Goal: Task Accomplishment & Management: Use online tool/utility

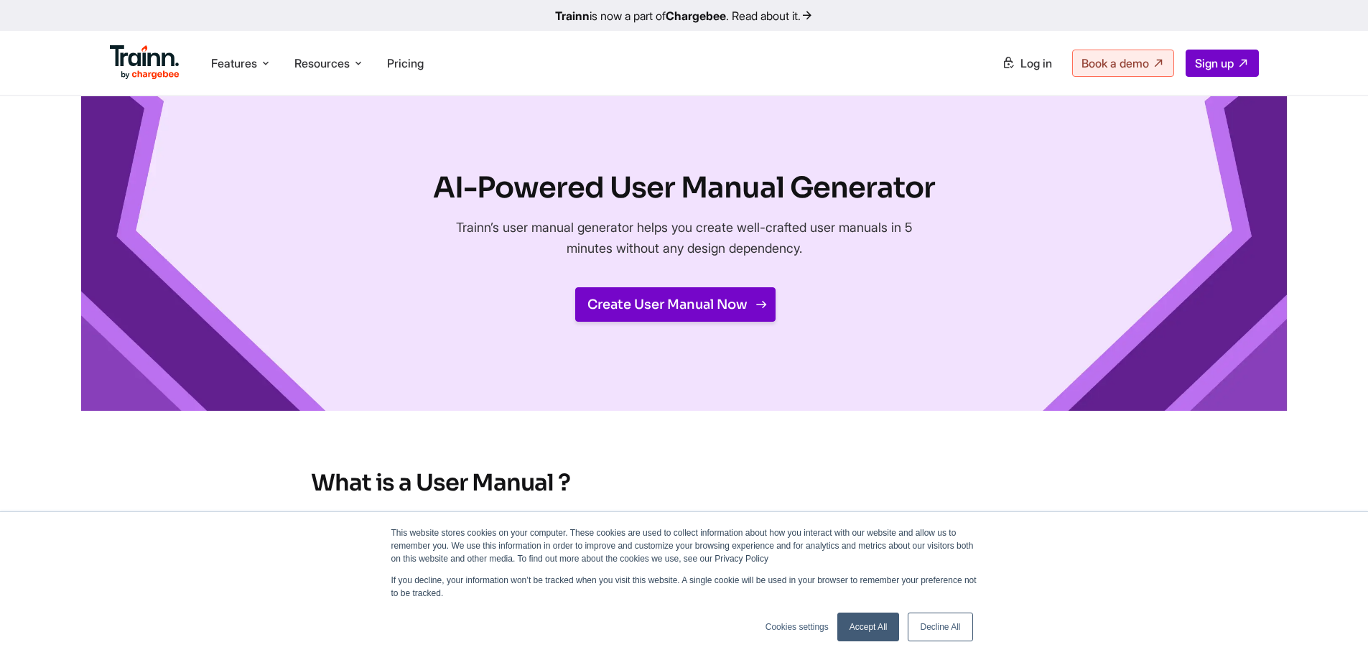
click at [714, 312] on link "Create User Manual Now" at bounding box center [675, 304] width 200 height 34
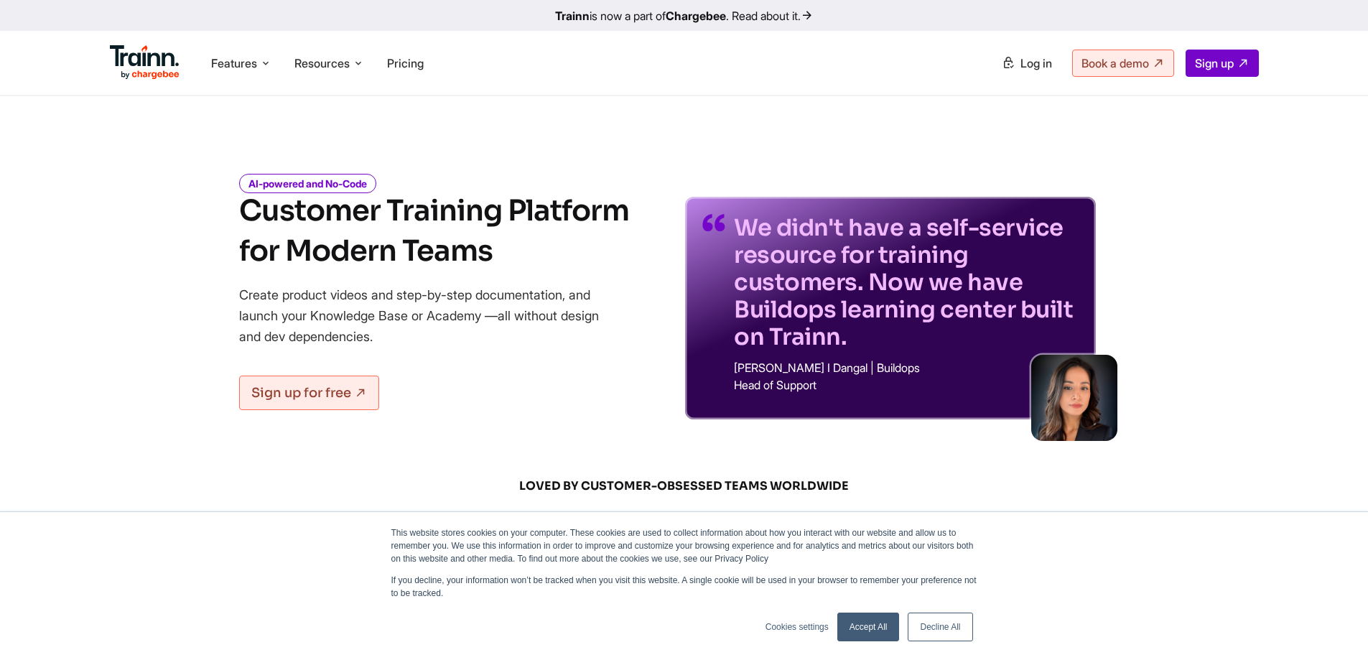
drag, startPoint x: 325, startPoint y: 218, endPoint x: 564, endPoint y: 218, distance: 239.1
click at [564, 218] on h1 "Customer Training Platform for Modern Teams" at bounding box center [434, 231] width 390 height 80
drag, startPoint x: 287, startPoint y: 253, endPoint x: 543, endPoint y: 263, distance: 255.8
click at [533, 261] on h1 "Customer Training Platform for Modern Teams" at bounding box center [434, 231] width 390 height 80
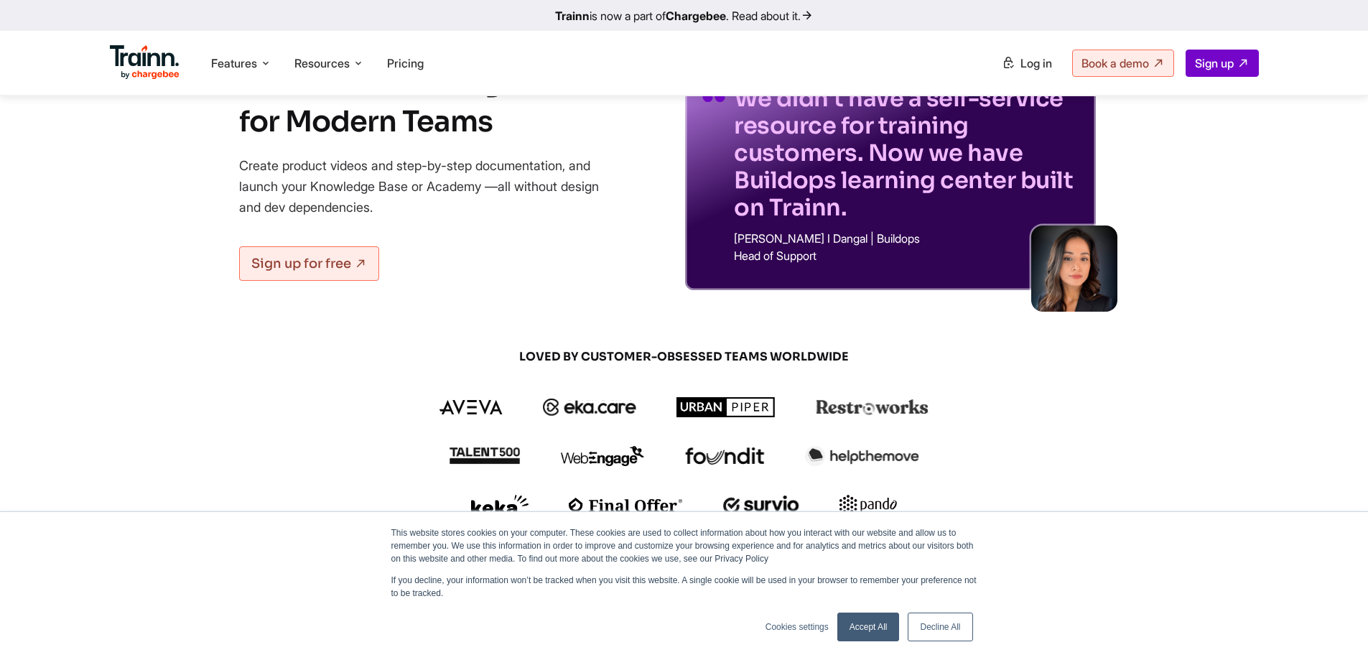
scroll to position [287, 0]
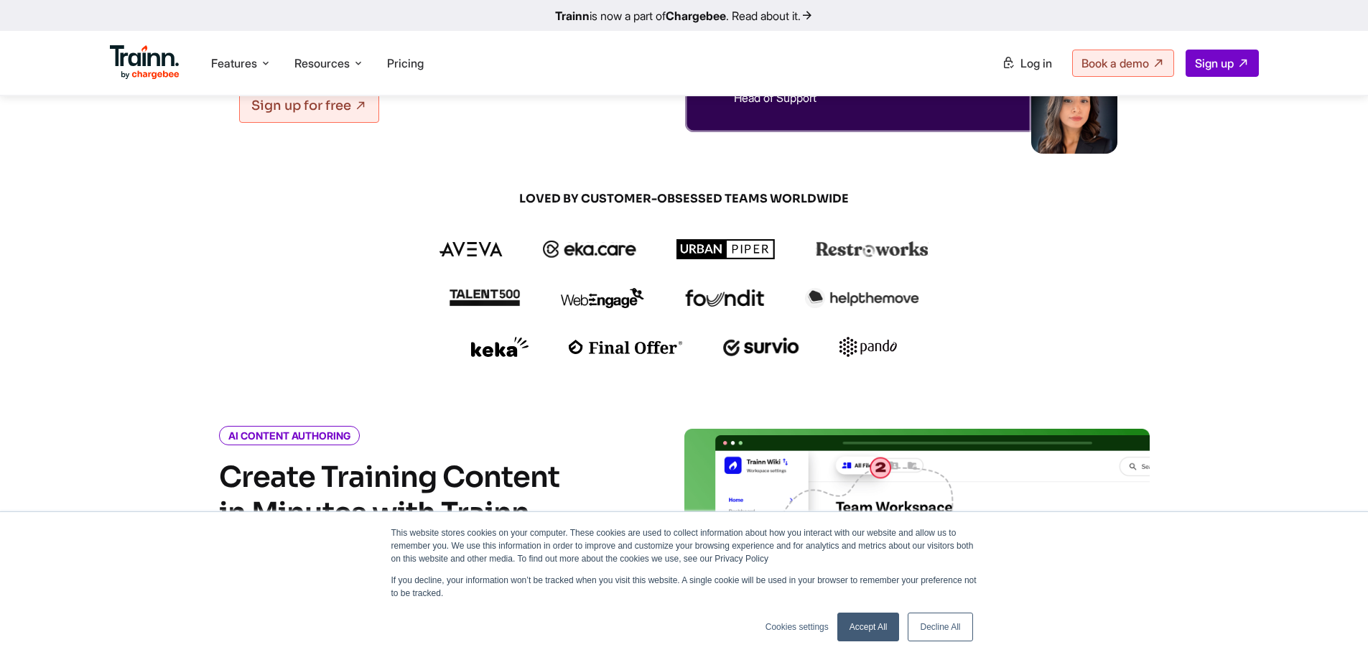
click at [872, 633] on link "Accept All" at bounding box center [868, 626] width 62 height 29
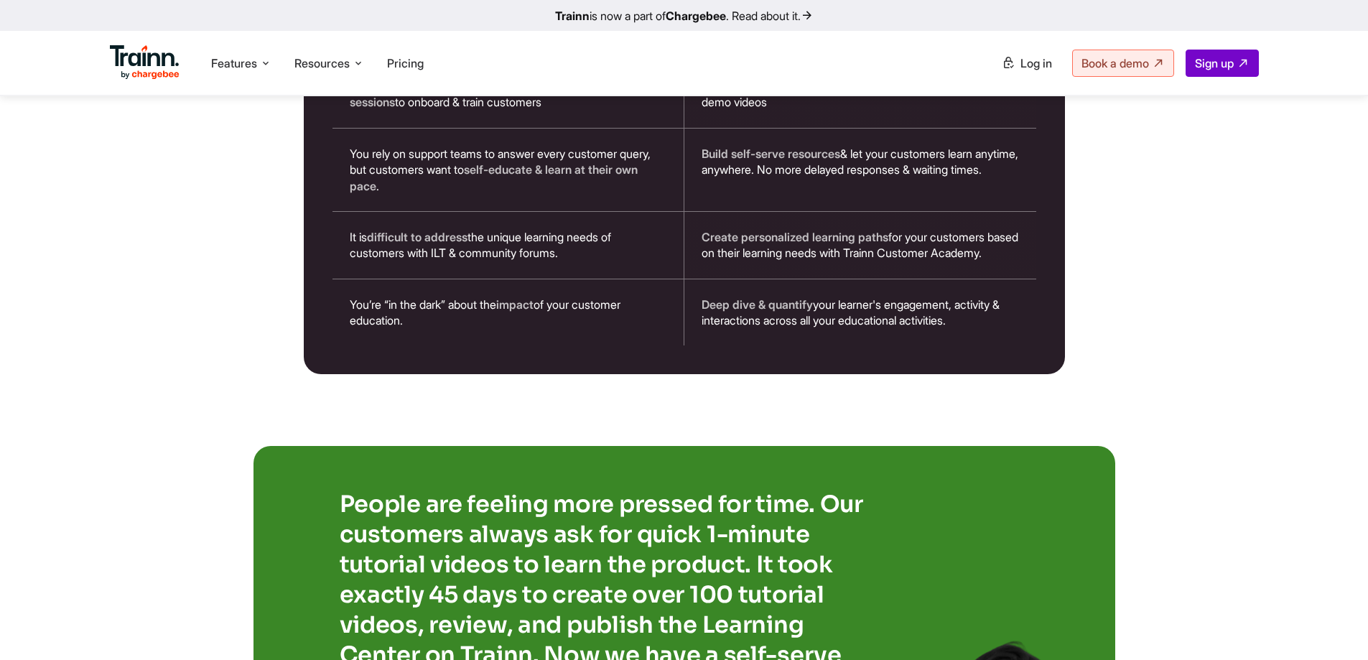
scroll to position [2657, 0]
